Goal: Check status: Check status

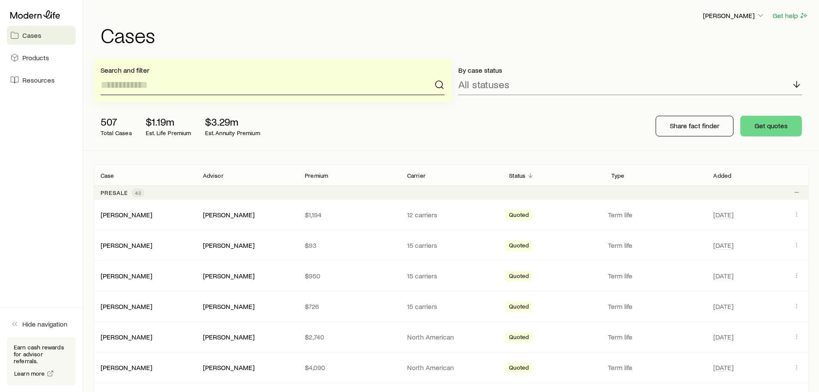
click at [242, 83] on input at bounding box center [273, 84] width 344 height 21
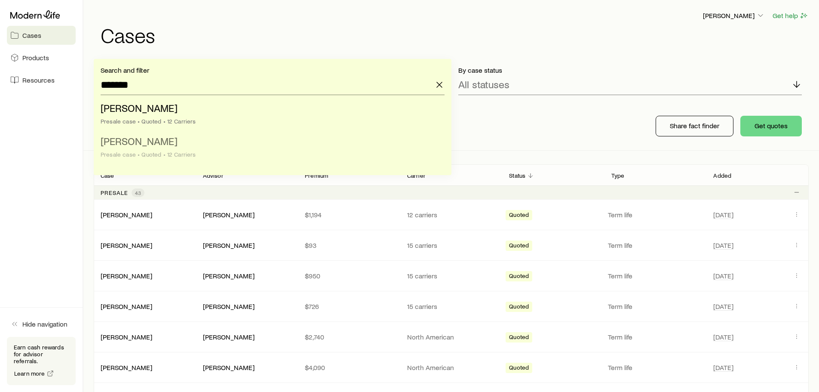
click at [165, 147] on li "[PERSON_NAME] case • Quoted • 12 Carriers" at bounding box center [270, 148] width 339 height 33
type input "**********"
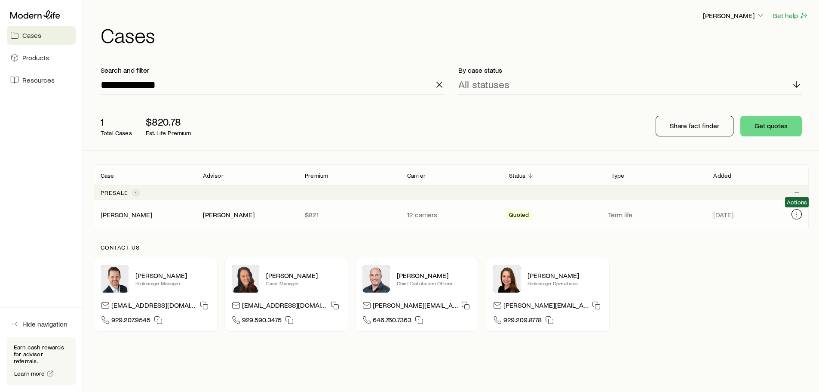
click at [801, 213] on button "Client cases" at bounding box center [797, 214] width 10 height 10
click at [166, 210] on div "[PERSON_NAME] [PERSON_NAME] $821 12 carriers Quoted Term life [DATE]" at bounding box center [451, 215] width 715 height 30
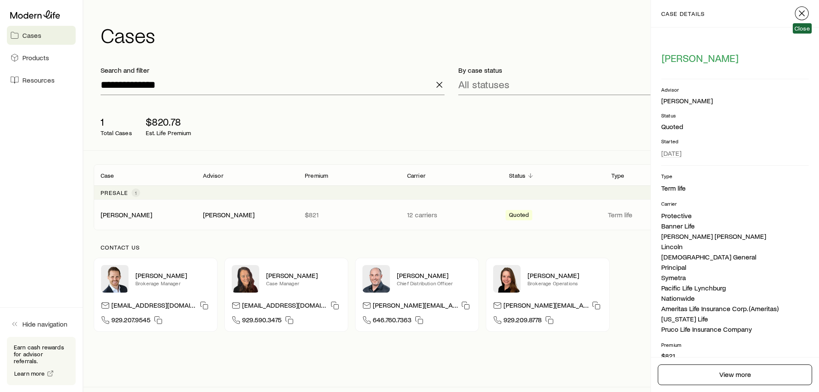
click at [805, 9] on icon "button" at bounding box center [802, 13] width 10 height 10
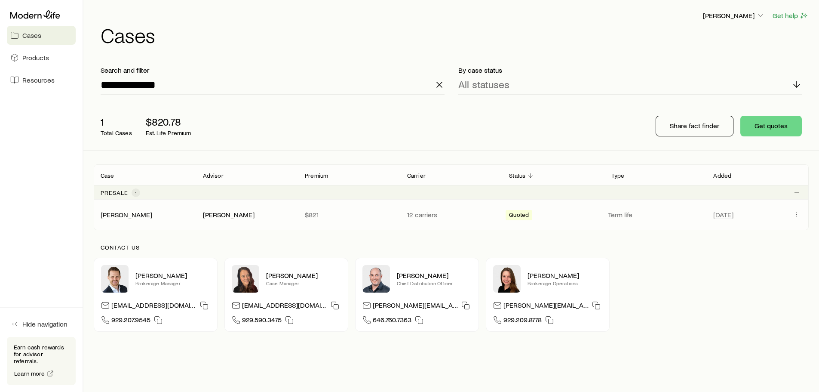
click at [794, 219] on span "Client cases" at bounding box center [797, 214] width 10 height 11
click at [798, 213] on icon "Client cases" at bounding box center [796, 214] width 7 height 7
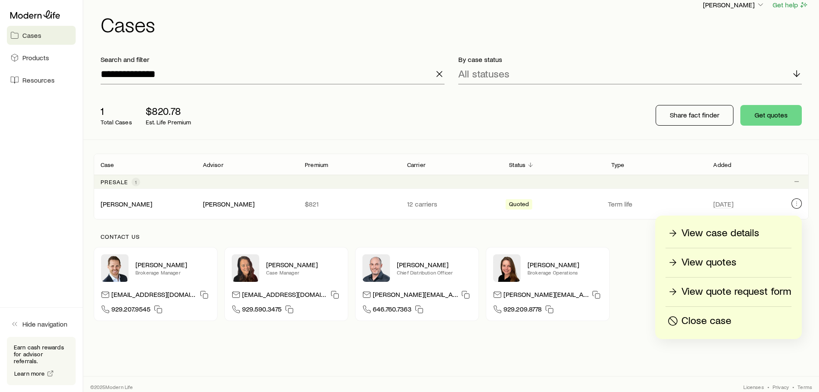
scroll to position [16, 0]
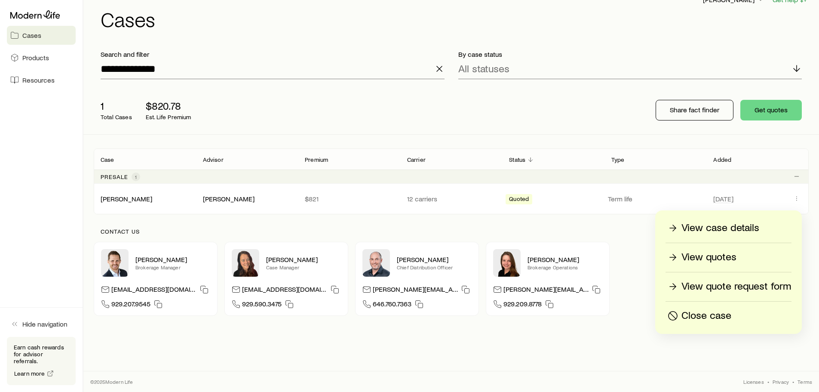
click at [720, 260] on p "View quotes" at bounding box center [709, 257] width 55 height 14
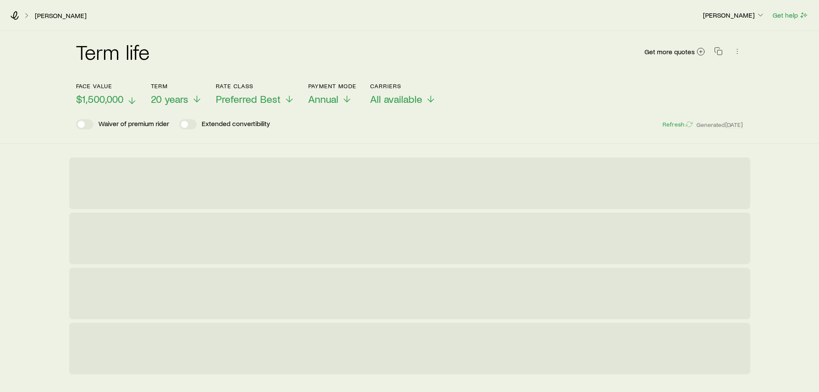
click at [104, 92] on button "Face value $1,500,000" at bounding box center [106, 94] width 61 height 23
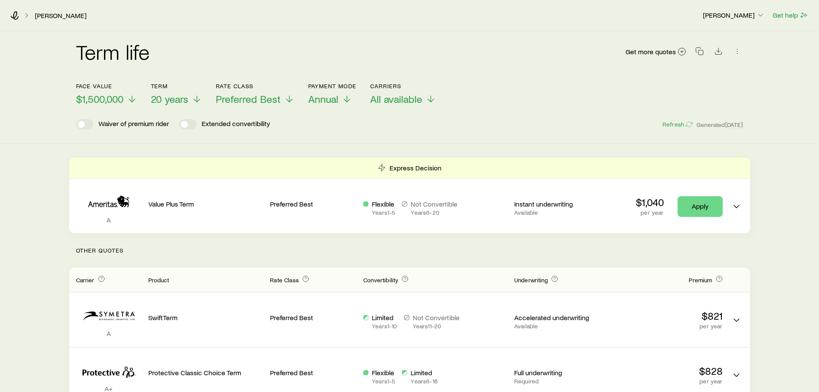
click at [532, 86] on div "Face value $1,500,000 Term 20 years Rate Class Preferred Best Payment Mode Annu…" at bounding box center [409, 88] width 667 height 33
click at [333, 100] on span "Annual" at bounding box center [323, 99] width 30 height 12
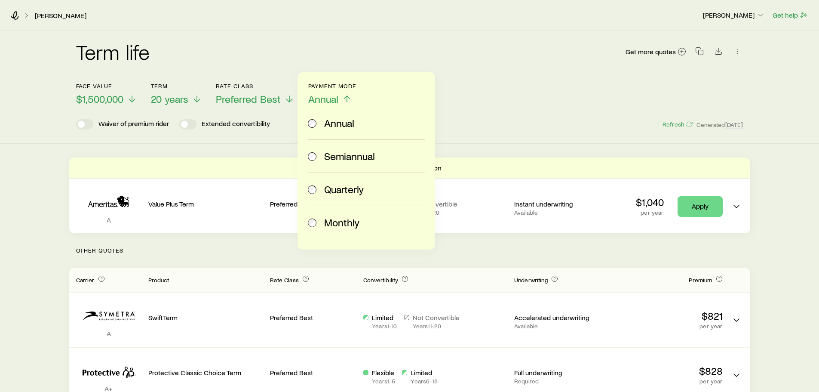
click at [335, 213] on label "Monthly" at bounding box center [365, 222] width 114 height 33
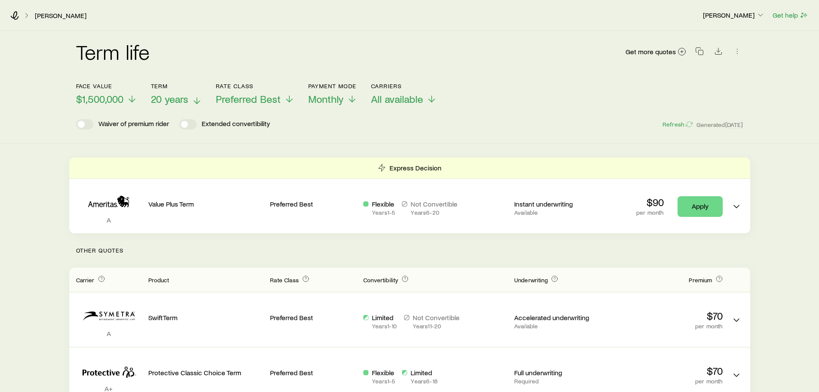
click at [196, 101] on icon at bounding box center [197, 100] width 10 height 10
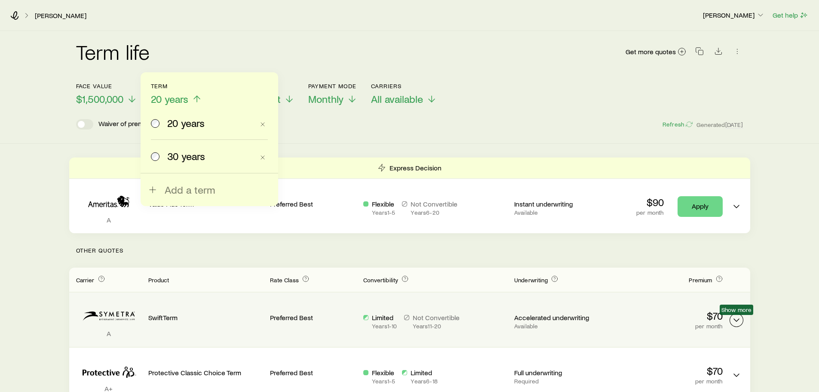
click at [737, 318] on icon "Term quotes" at bounding box center [736, 320] width 10 height 10
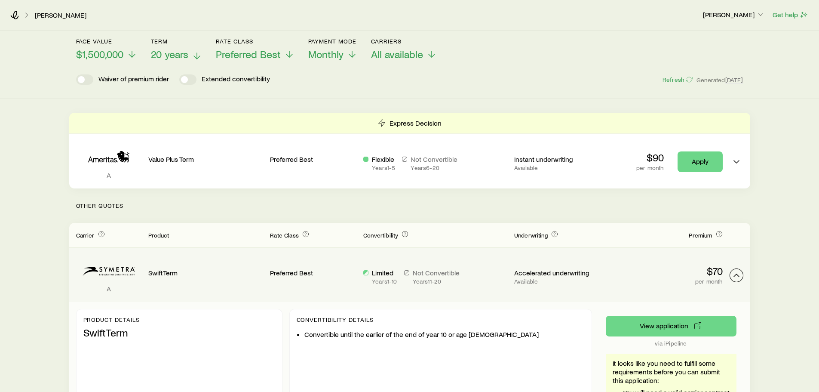
scroll to position [86, 0]
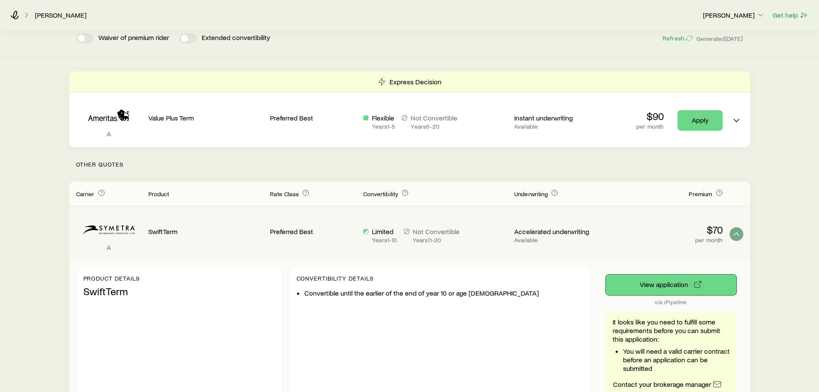
click at [677, 284] on button "View application" at bounding box center [671, 284] width 131 height 21
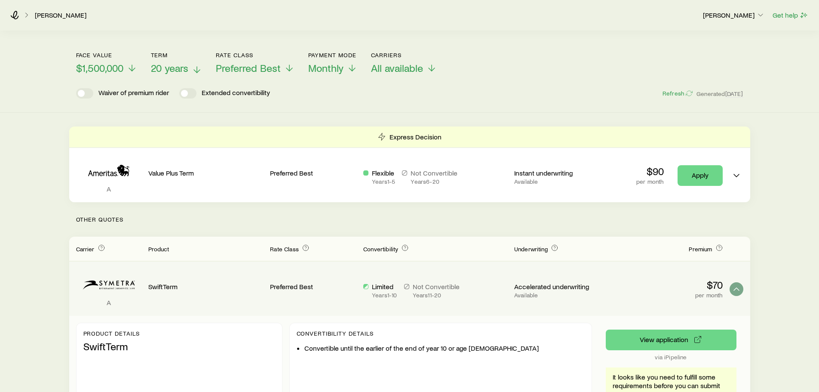
scroll to position [0, 0]
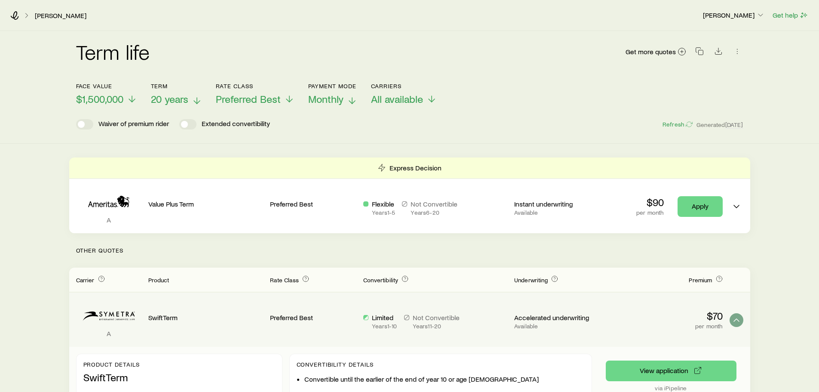
drag, startPoint x: 280, startPoint y: 103, endPoint x: 328, endPoint y: 104, distance: 47.3
click at [327, 104] on div "Face value $1,500,000 Term 20 years Rate Class Preferred Best Payment Mode Mont…" at bounding box center [409, 88] width 667 height 33
click at [329, 101] on span "Monthly" at bounding box center [325, 99] width 35 height 12
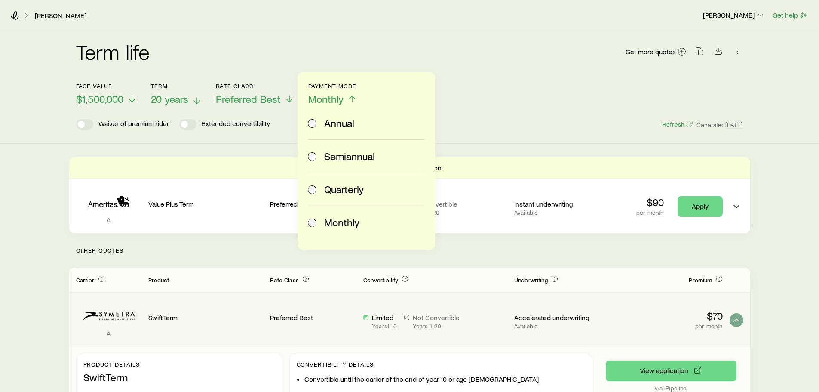
click at [331, 125] on span "Annual" at bounding box center [339, 123] width 30 height 12
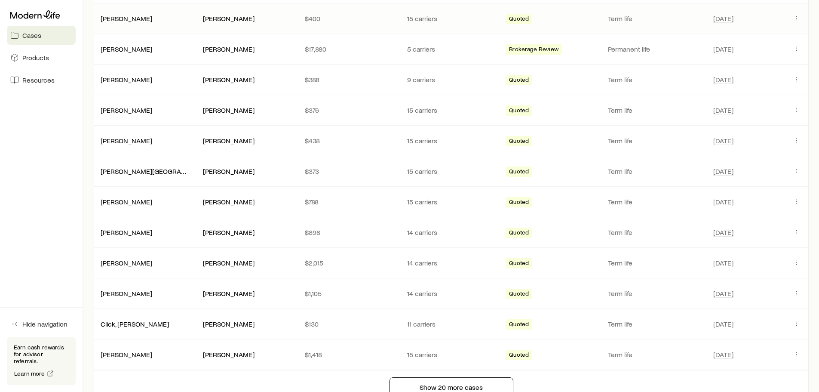
scroll to position [473, 0]
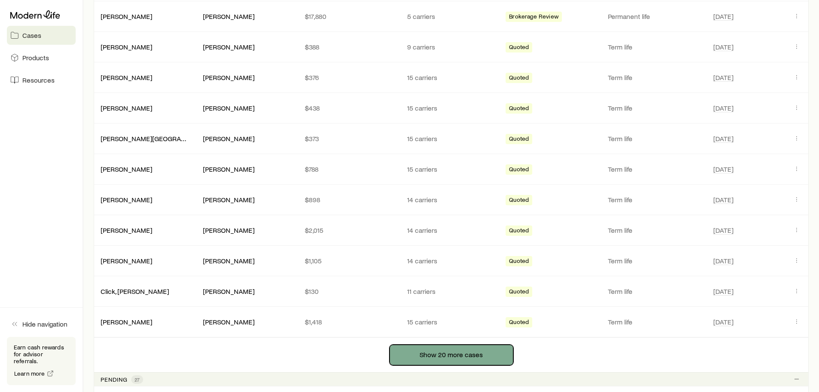
click at [444, 356] on button "Show 20 more cases" at bounding box center [452, 354] width 124 height 21
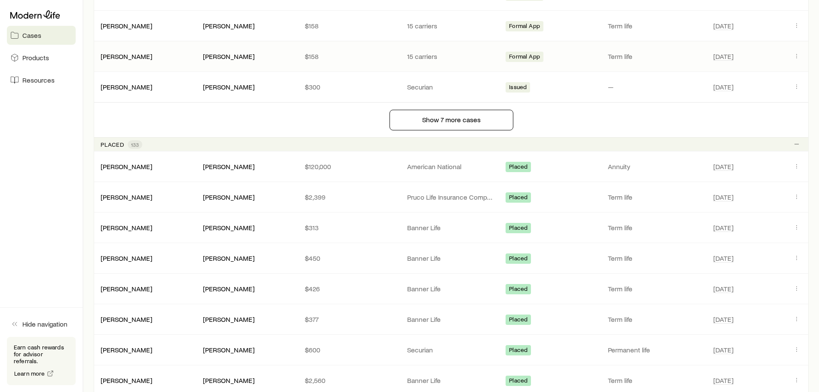
scroll to position [1806, 0]
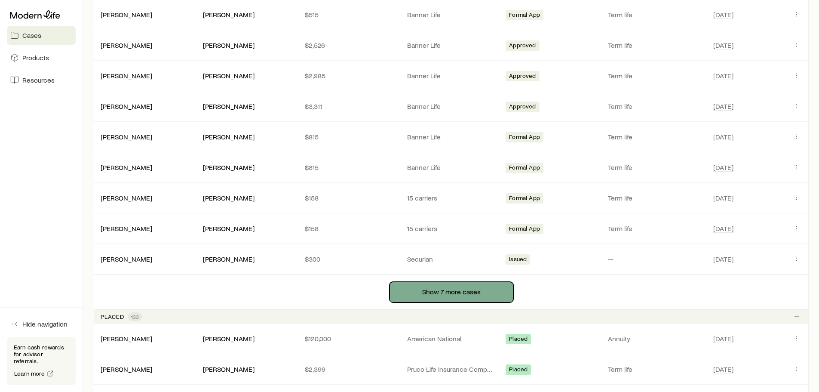
click at [466, 292] on button "Show 7 more cases" at bounding box center [452, 292] width 124 height 21
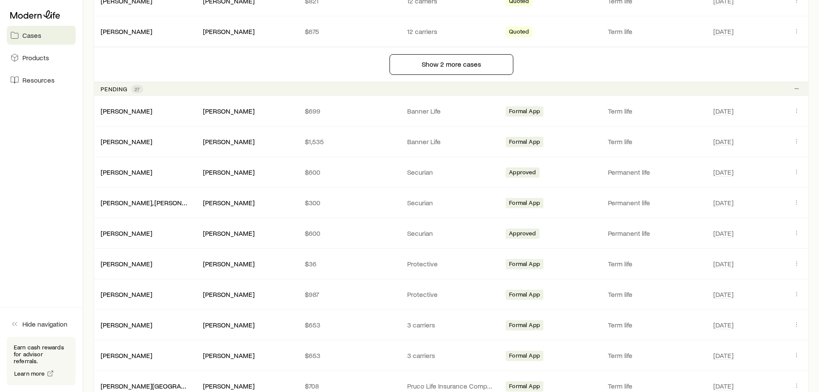
scroll to position [1161, 0]
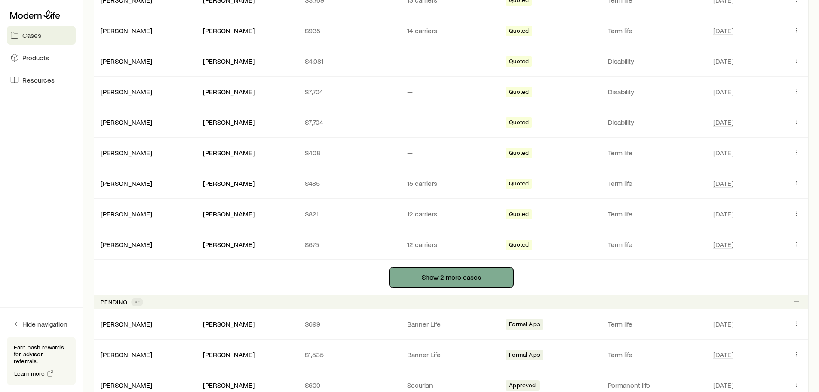
click at [482, 274] on button "Show 2 more cases" at bounding box center [452, 277] width 124 height 21
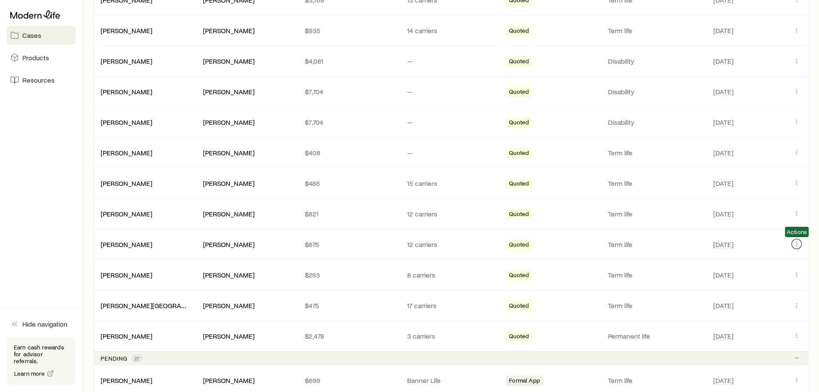
click at [796, 243] on icon "Client cases" at bounding box center [796, 243] width 7 height 7
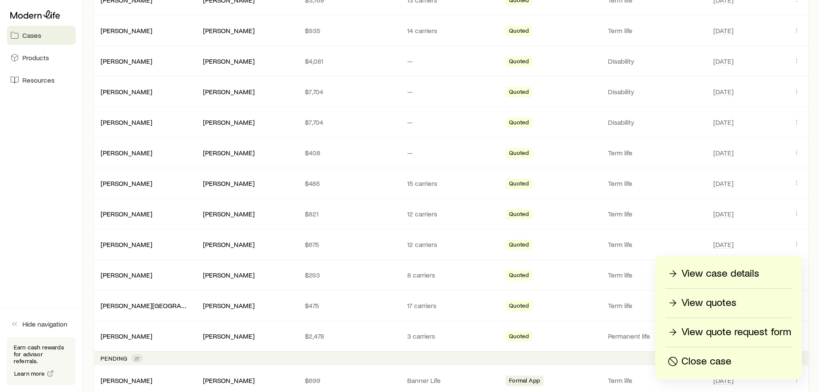
click at [708, 358] on p "Close case" at bounding box center [707, 361] width 50 height 14
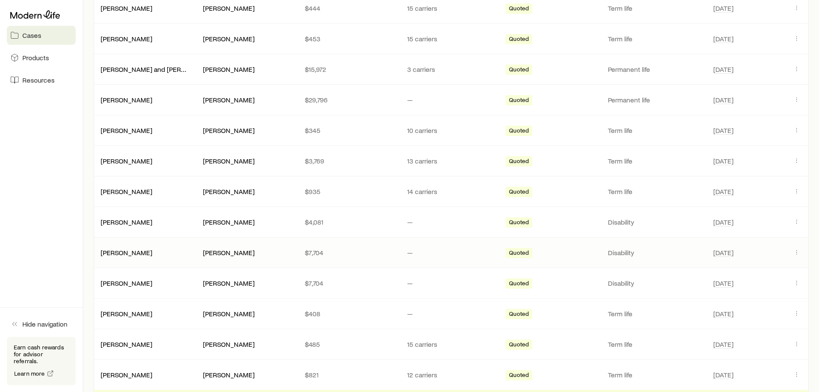
scroll to position [989, 0]
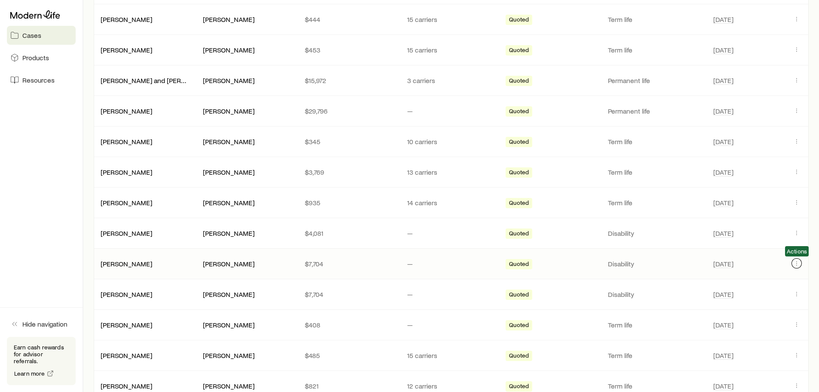
click at [800, 264] on icon "Client cases" at bounding box center [796, 263] width 7 height 7
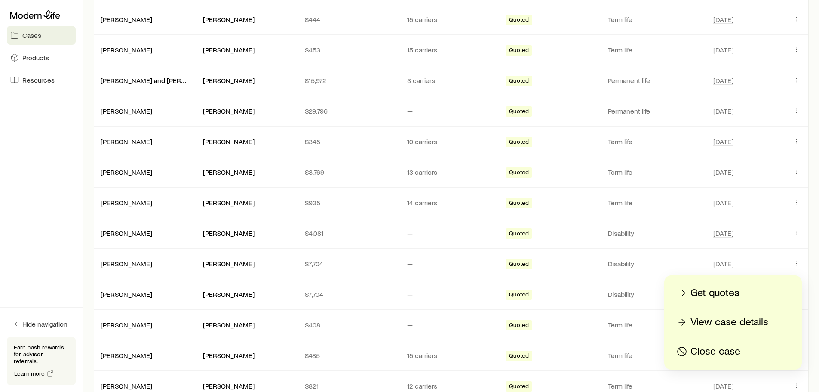
click at [724, 354] on p "Close case" at bounding box center [716, 351] width 50 height 14
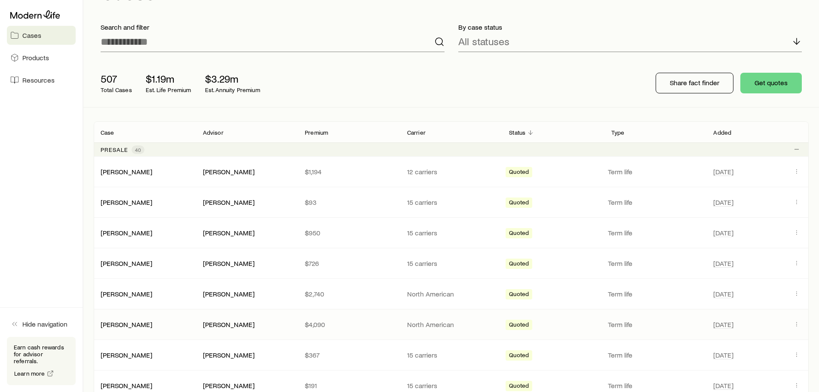
scroll to position [0, 0]
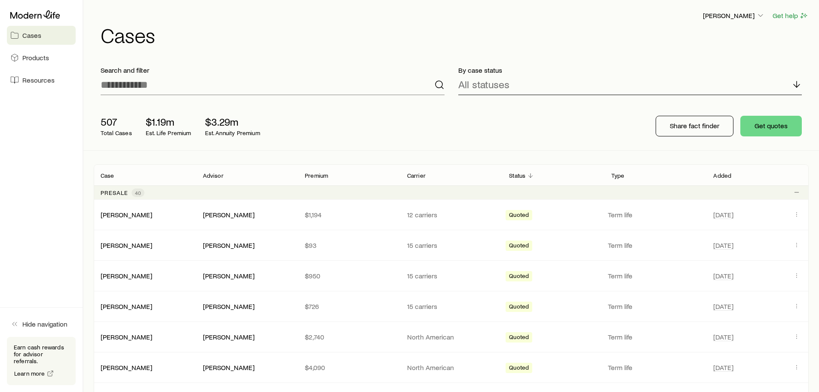
click at [510, 80] on div "All statuses" at bounding box center [630, 84] width 344 height 21
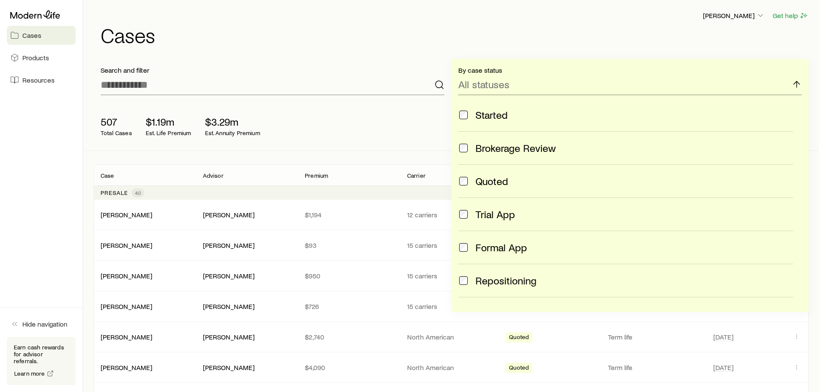
click at [494, 37] on h1 "Cases" at bounding box center [455, 35] width 708 height 21
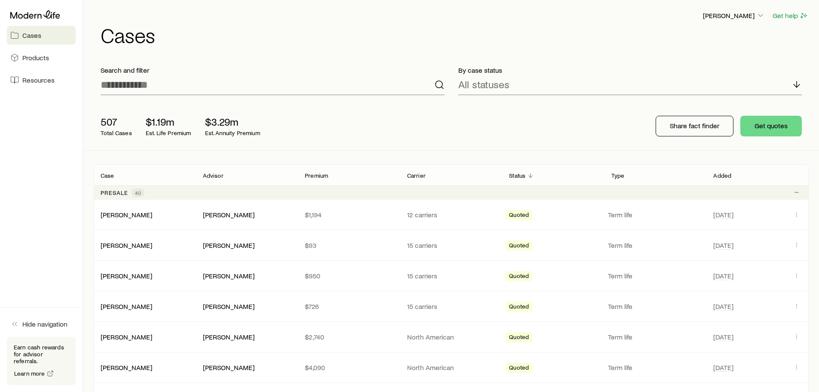
drag, startPoint x: 36, startPoint y: 116, endPoint x: 69, endPoint y: 98, distance: 37.5
click at [36, 116] on aside "Cases Products Resources Hide navigation Earn cash rewards for advisor referral…" at bounding box center [41, 196] width 83 height 392
click at [26, 42] on link "Cases" at bounding box center [41, 35] width 69 height 19
click at [172, 90] on input at bounding box center [273, 84] width 344 height 21
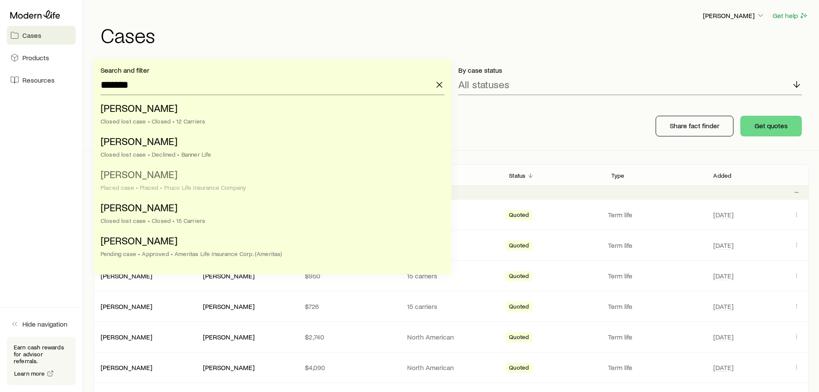
click at [191, 181] on li "Lambach, William Placed case • Placed • Pruco Life Insurance Company" at bounding box center [270, 181] width 339 height 33
type input "**********"
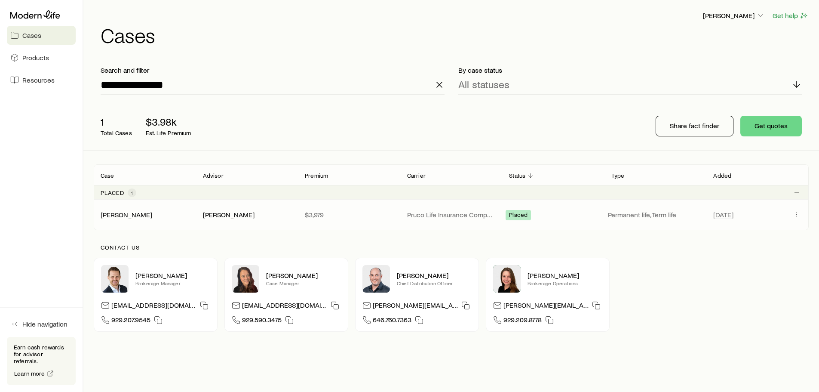
click at [710, 209] on div "[DATE]" at bounding box center [758, 214] width 102 height 11
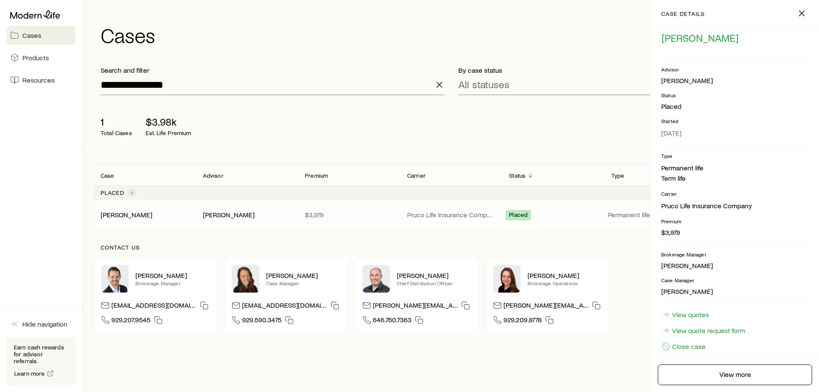
scroll to position [31, 0]
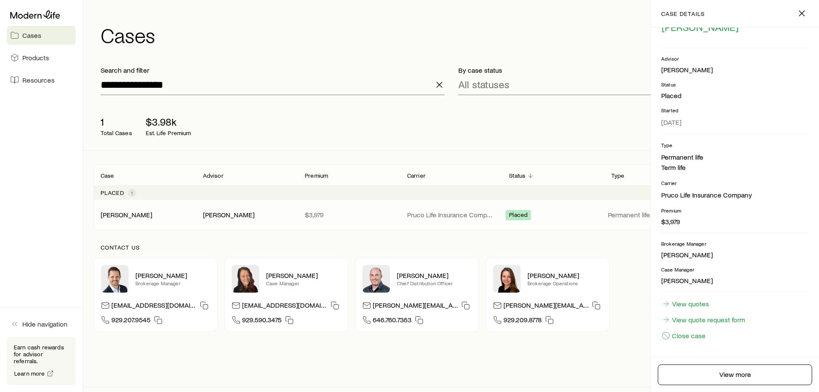
drag, startPoint x: 610, startPoint y: 248, endPoint x: 631, endPoint y: 237, distance: 23.7
click at [610, 247] on p "Contact us" at bounding box center [451, 247] width 701 height 7
click at [804, 15] on line "button" at bounding box center [801, 13] width 5 height 5
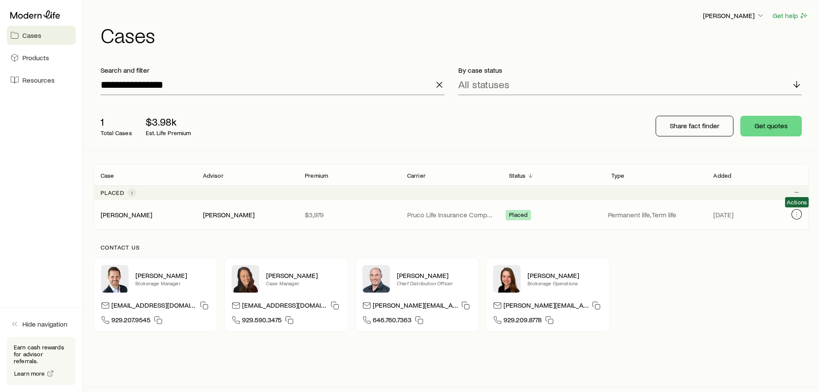
click at [796, 212] on icon "Client cases" at bounding box center [796, 214] width 7 height 7
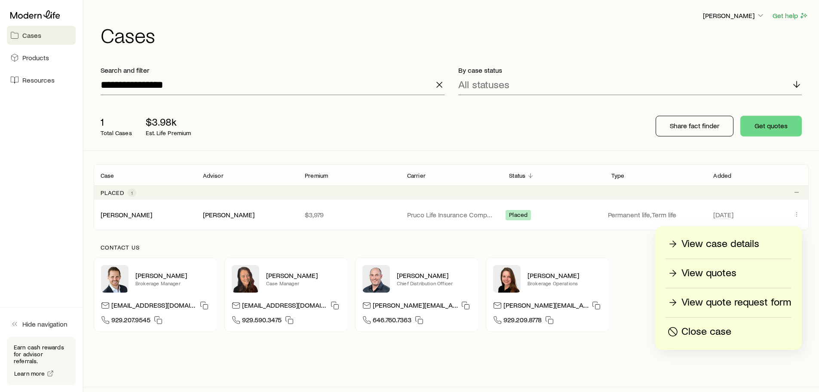
click at [725, 245] on p "View case details" at bounding box center [721, 244] width 78 height 14
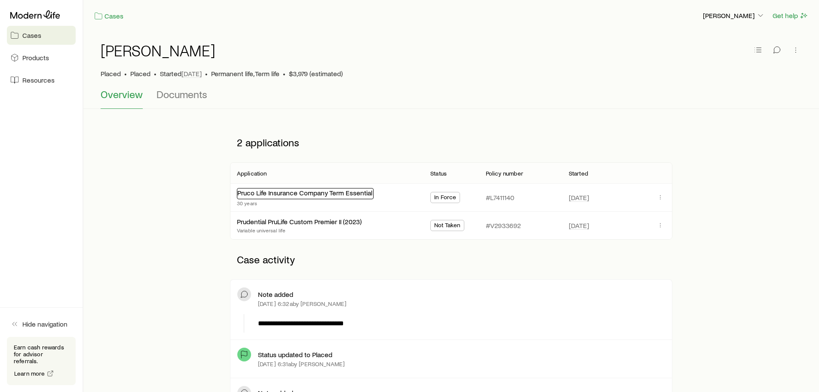
click at [331, 194] on link "Pruco Life Insurance Company Term Essential" at bounding box center [304, 192] width 135 height 8
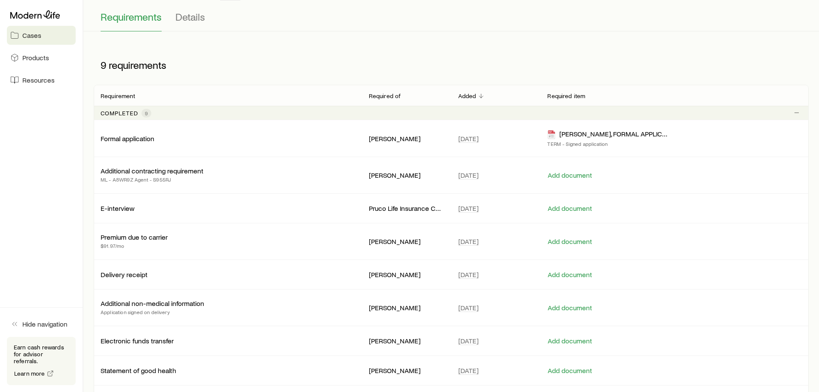
scroll to position [129, 0]
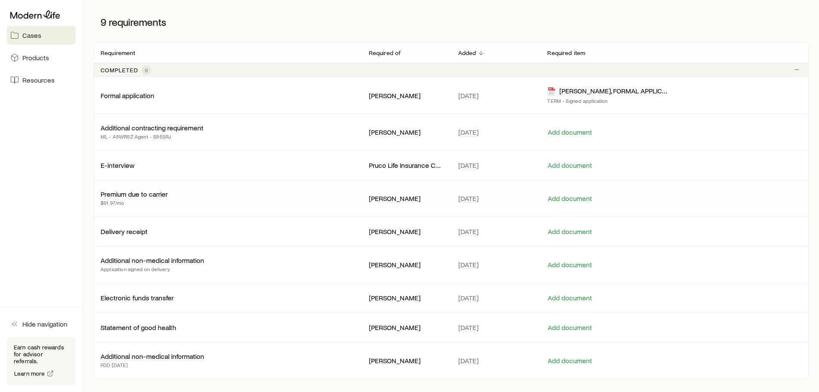
click at [157, 196] on p "Premium due to carrier" at bounding box center [134, 194] width 67 height 9
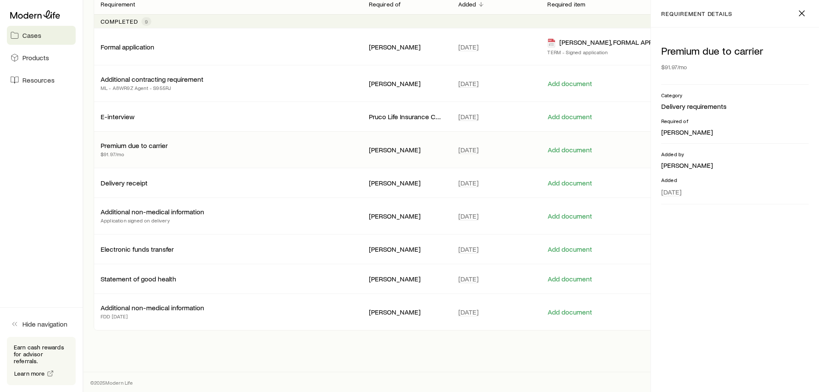
scroll to position [178, 0]
click at [163, 239] on div "Electronic funds transfer Aaron Brandt Jun 17 Add document" at bounding box center [451, 248] width 715 height 29
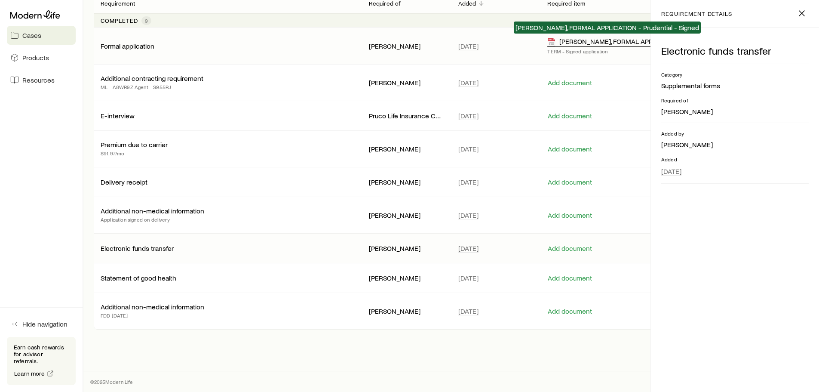
click at [591, 42] on div "Lambach, William, FORMAL APPLICATION - Prudential - Signed" at bounding box center [607, 42] width 120 height 10
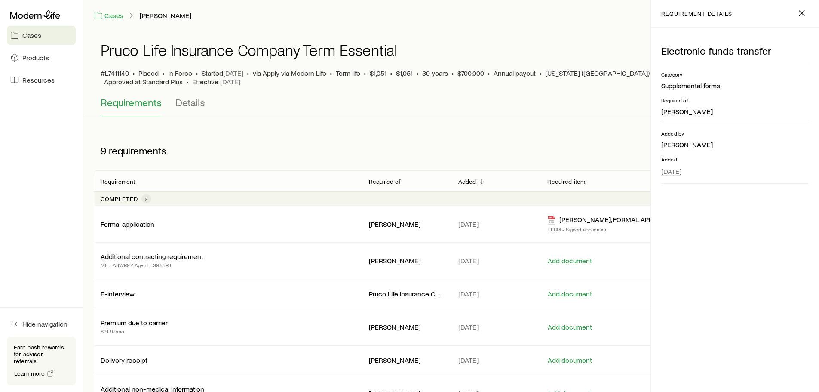
scroll to position [0, 0]
click at [185, 104] on span "Details" at bounding box center [190, 103] width 30 height 12
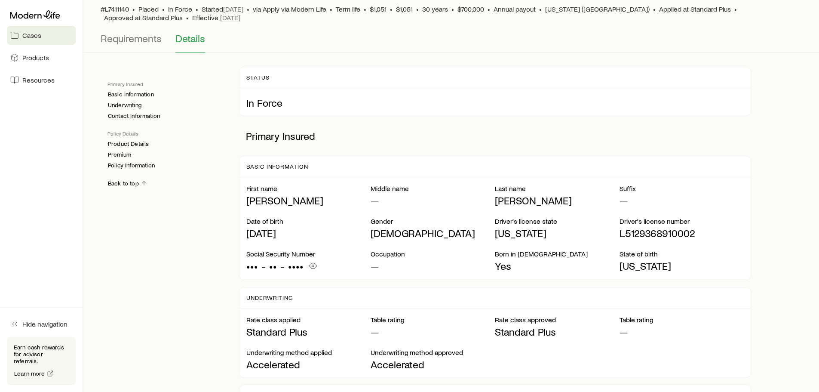
scroll to position [86, 0]
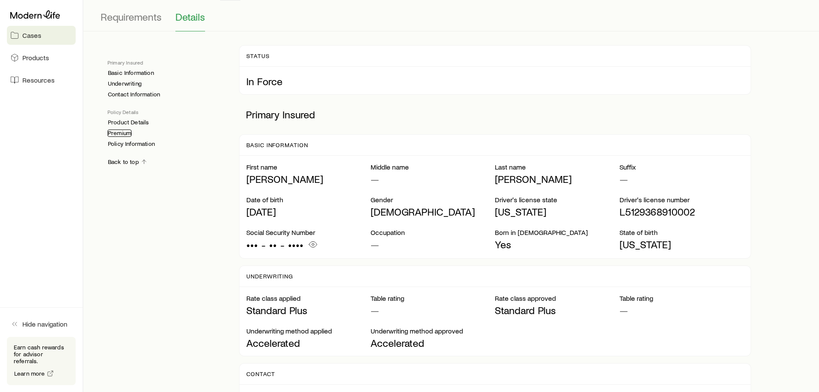
click at [118, 131] on link "Premium" at bounding box center [120, 132] width 24 height 7
